Goal: Obtain resource: Download file/media

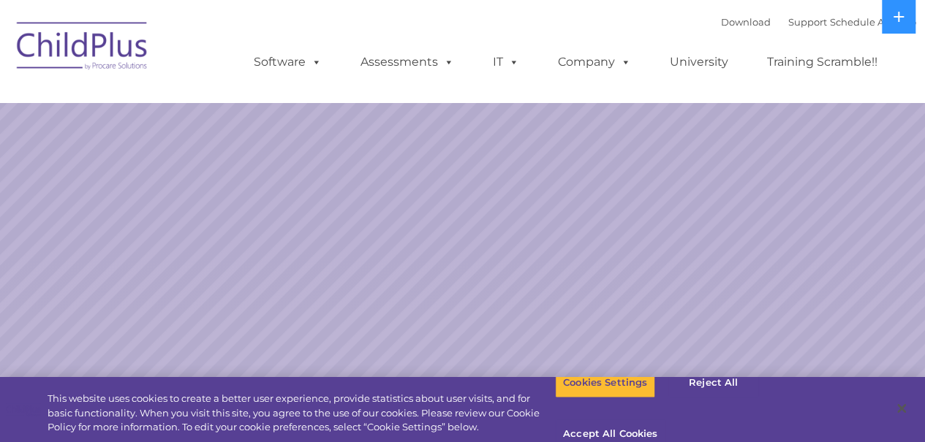
select select "MEDIUM"
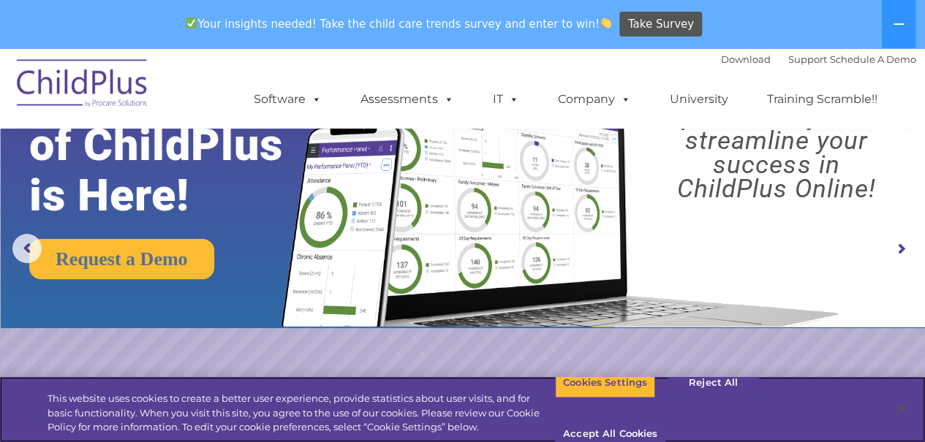
scroll to position [61, 0]
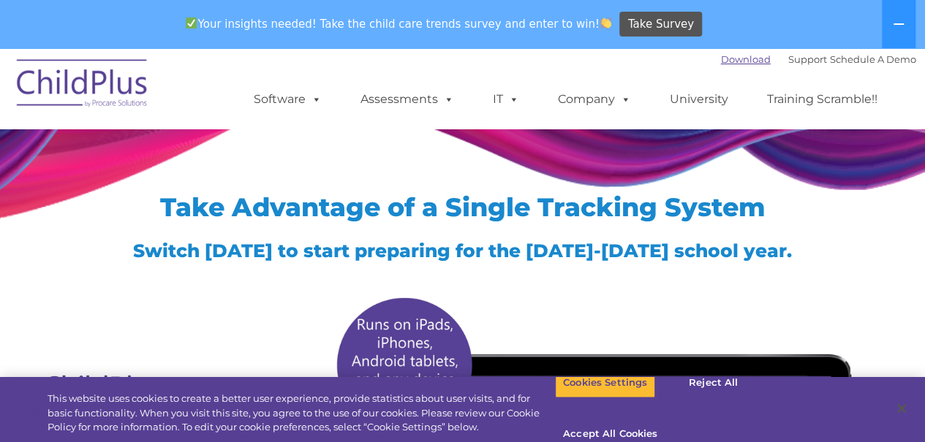
click at [728, 61] on link "Download" at bounding box center [746, 59] width 50 height 12
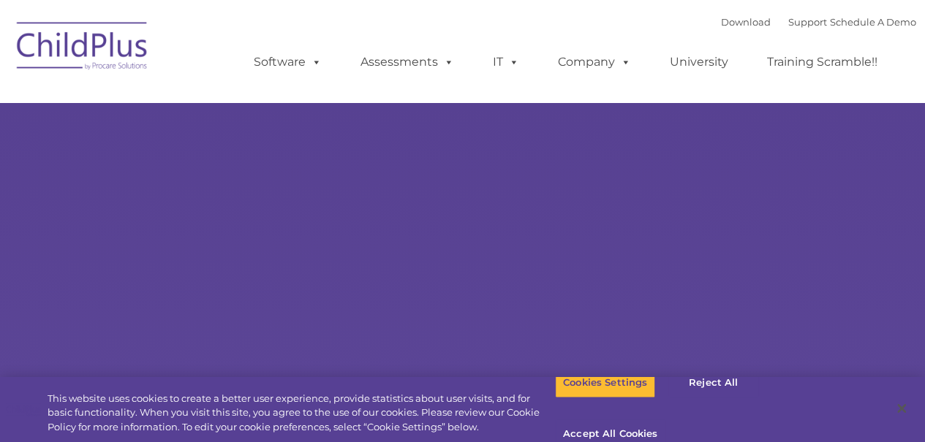
select select "MEDIUM"
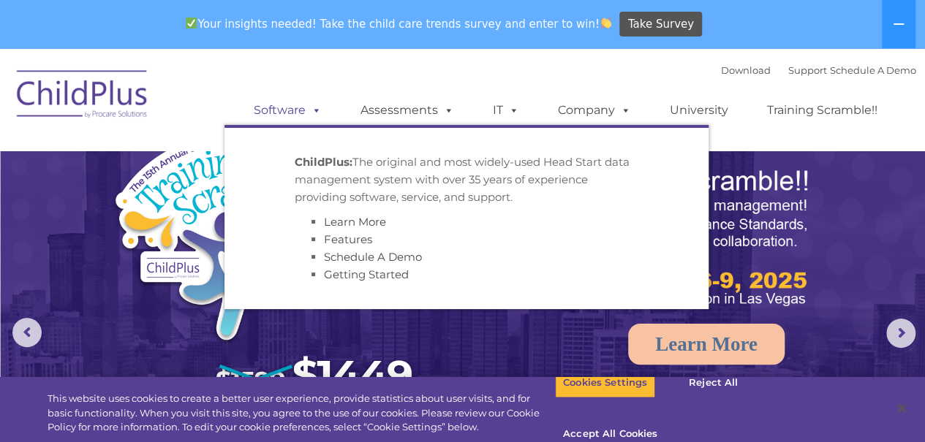
click at [306, 110] on span at bounding box center [314, 110] width 16 height 14
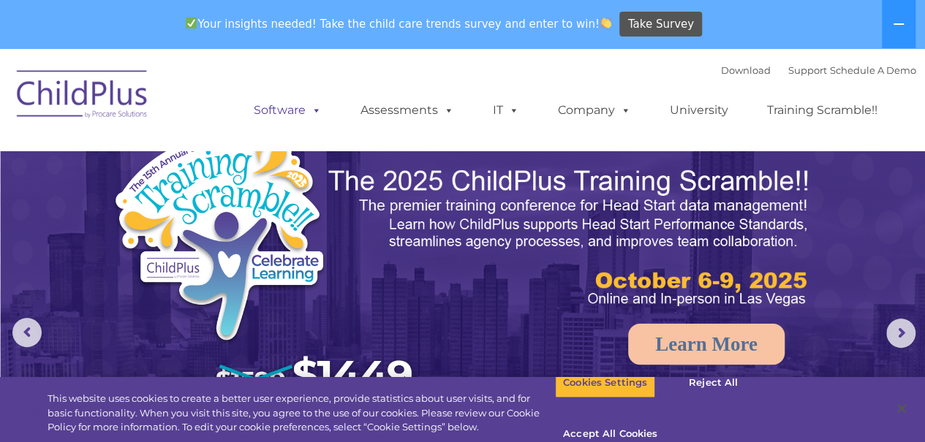
click at [306, 110] on span at bounding box center [314, 110] width 16 height 14
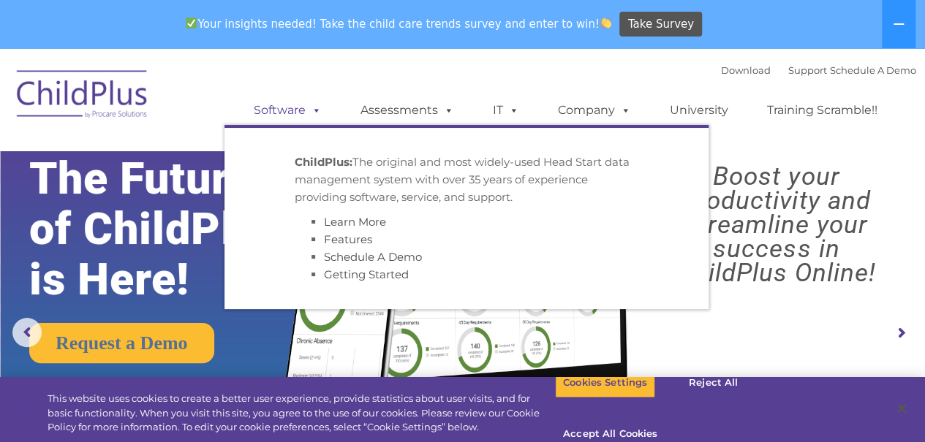
click at [306, 110] on span at bounding box center [314, 110] width 16 height 14
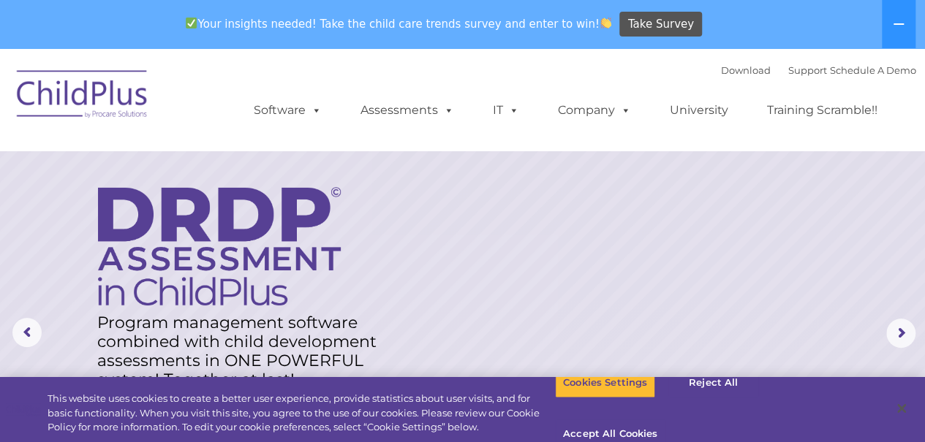
drag, startPoint x: 363, startPoint y: 268, endPoint x: 597, endPoint y: 201, distance: 242.6
drag, startPoint x: 597, startPoint y: 201, endPoint x: 579, endPoint y: 106, distance: 96.7
click at [579, 106] on link "Company" at bounding box center [594, 110] width 102 height 29
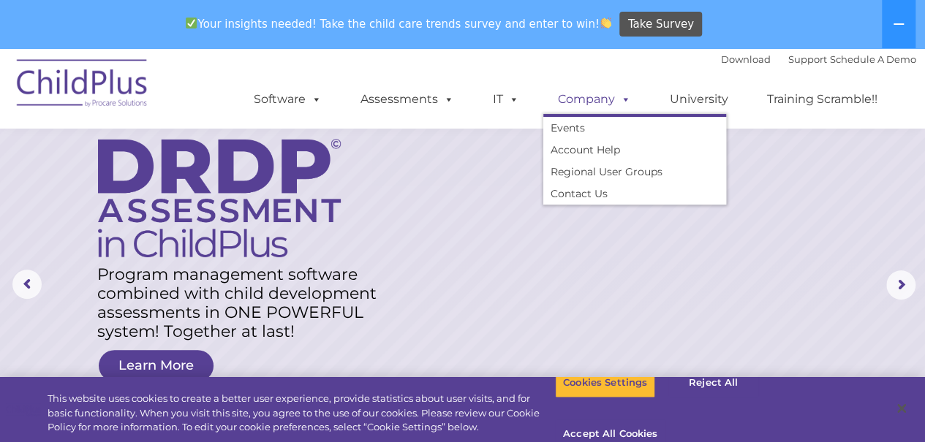
click at [621, 97] on span at bounding box center [623, 99] width 16 height 14
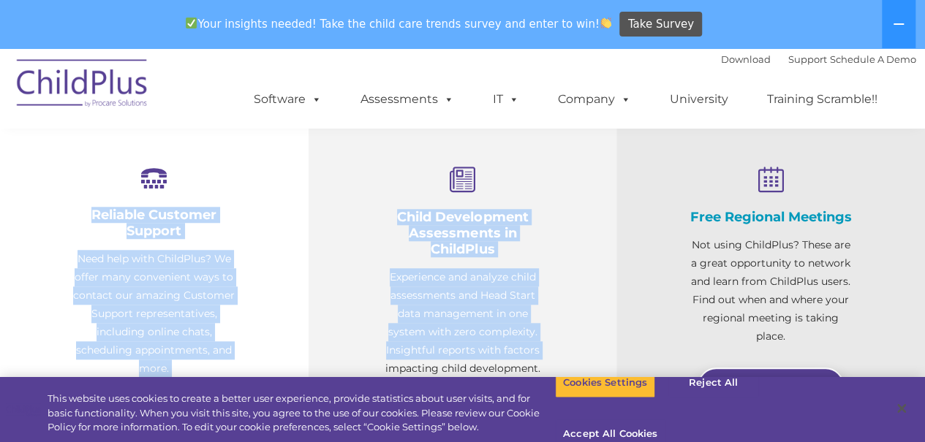
scroll to position [545, 0]
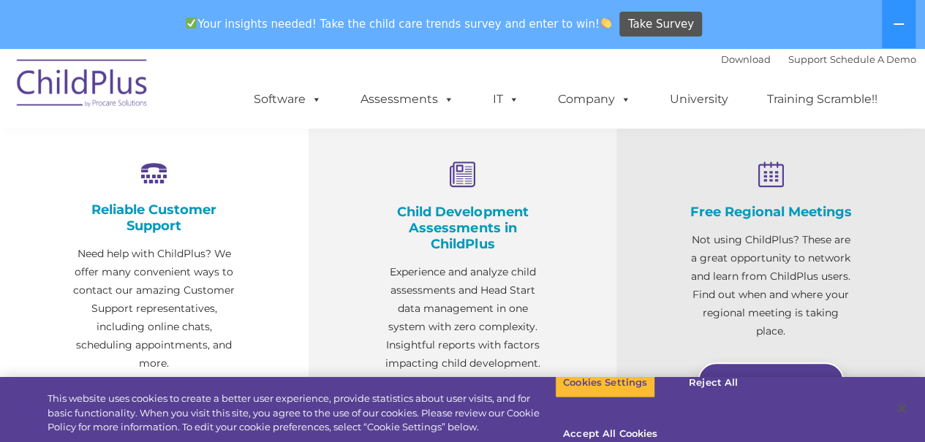
click at [185, 5] on div "Your insights needed! Take the child care trends survey and enter to win! Take …" at bounding box center [442, 25] width 884 height 48
click at [721, 61] on link "Download" at bounding box center [746, 59] width 50 height 12
